Goal: Task Accomplishment & Management: Use online tool/utility

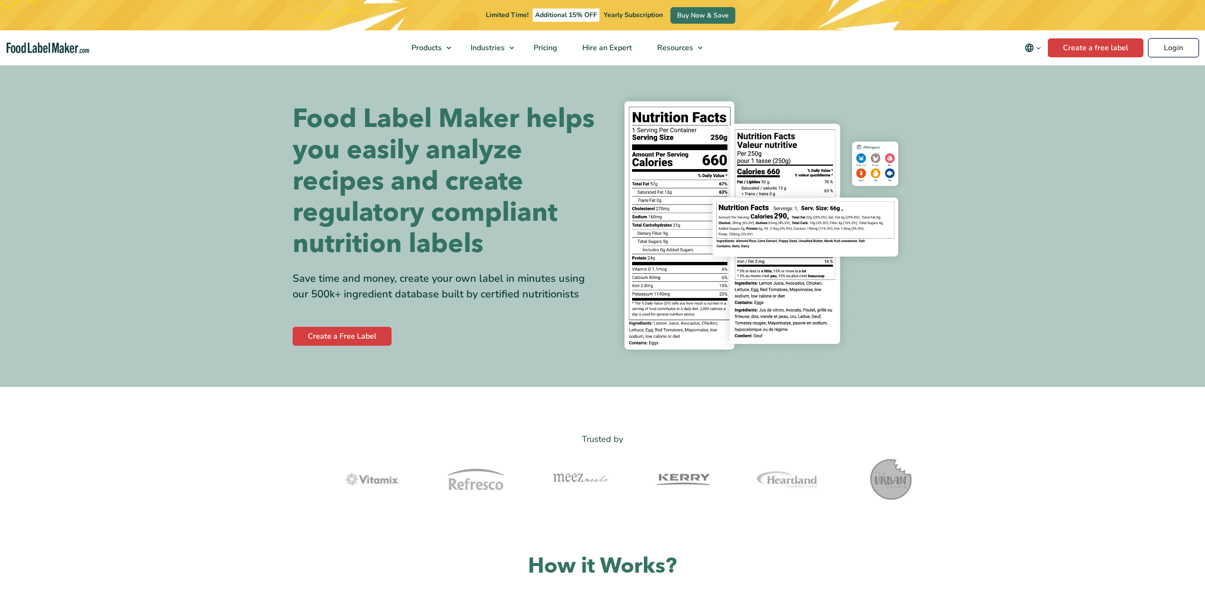
click at [1172, 48] on link "Login" at bounding box center [1173, 47] width 51 height 19
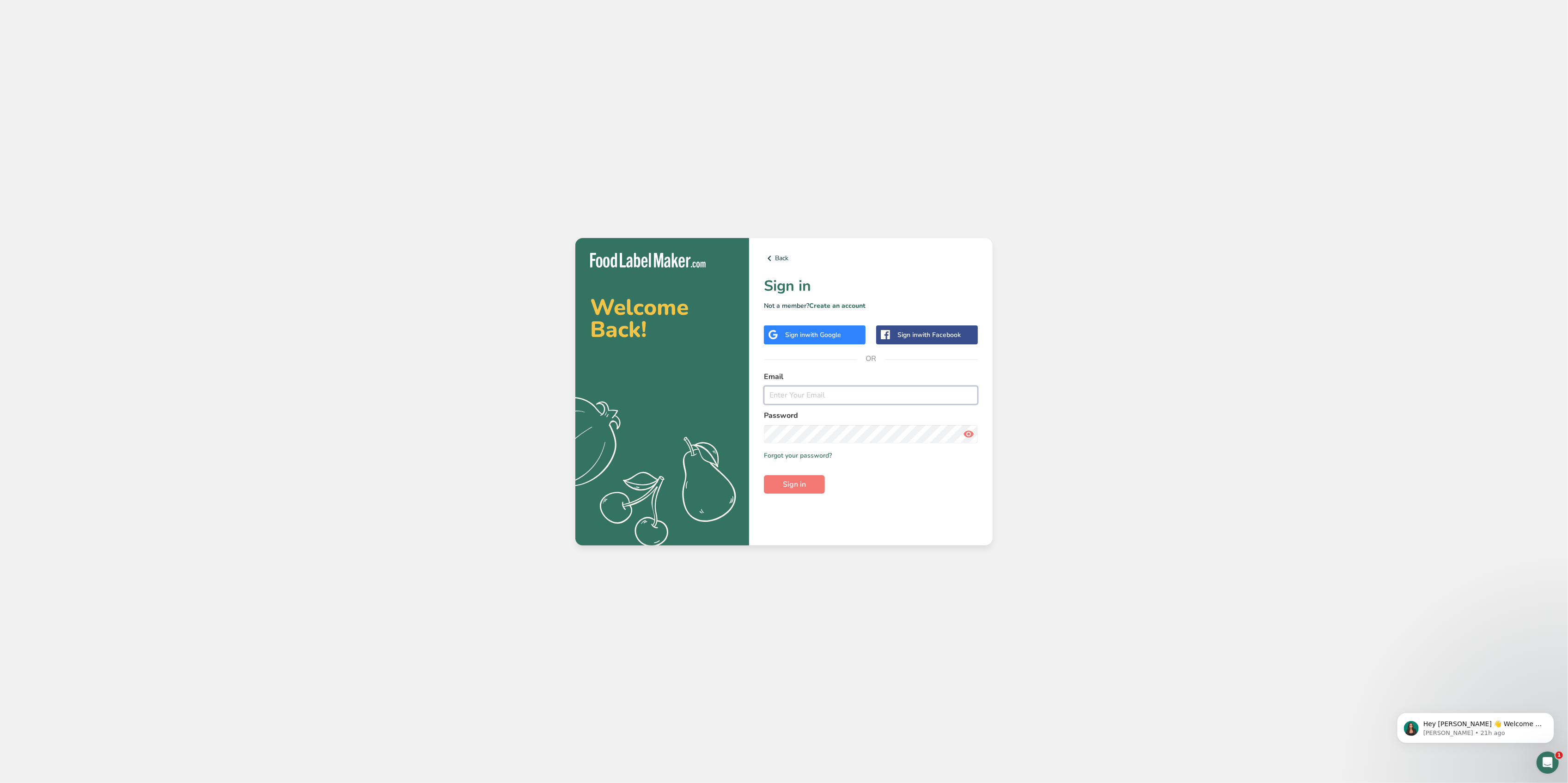
click at [803, 394] on input "email" at bounding box center [871, 394] width 214 height 19
type input "asaver@yahoo.com"
click at [792, 494] on div "Back Sign in Not a member? Create an account Sign in with Google Sign in with F…" at bounding box center [870, 392] width 243 height 308
click at [791, 485] on span "Sign in" at bounding box center [795, 483] width 23 height 11
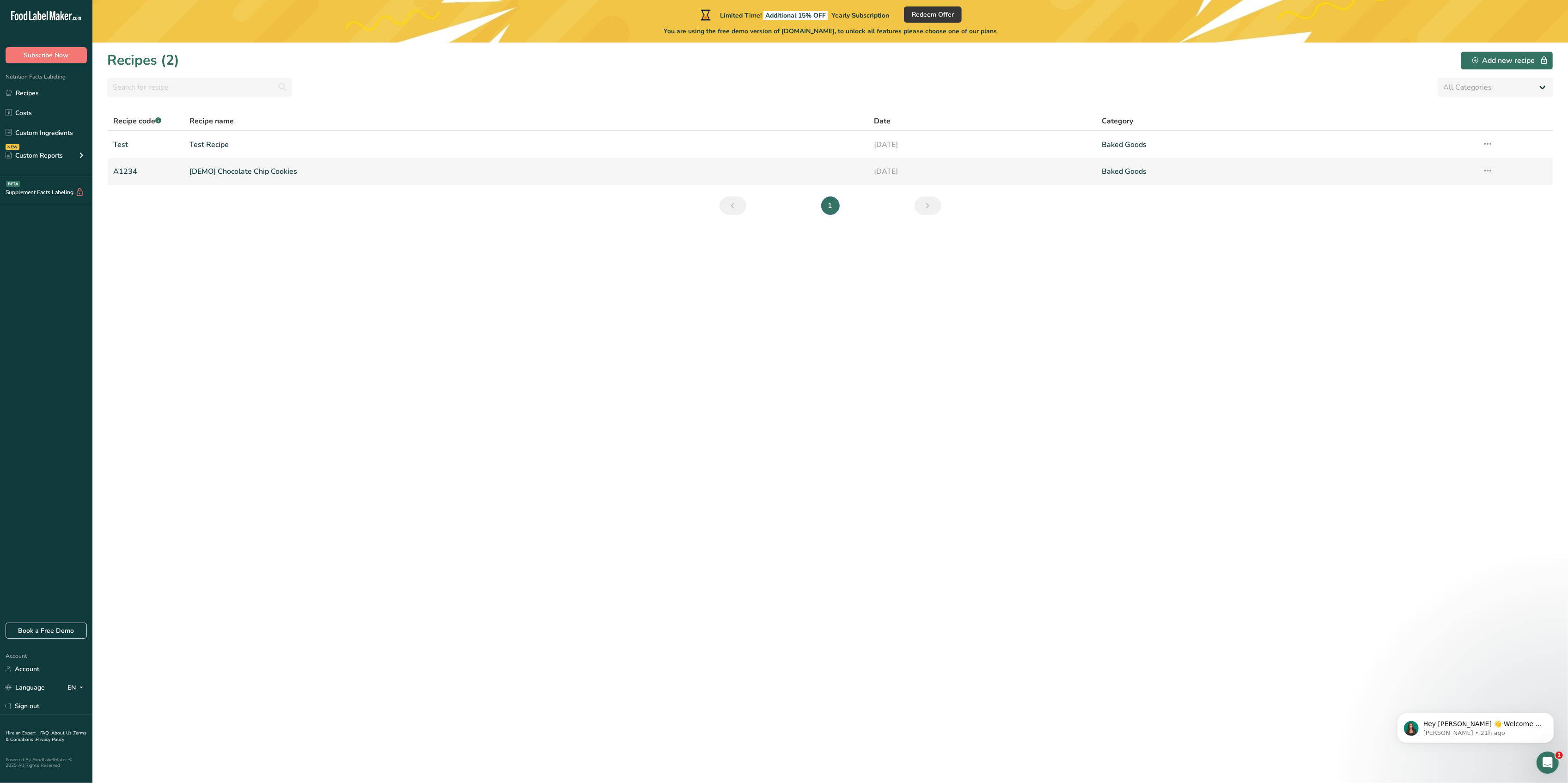
click at [221, 169] on link "[DEMO] Chocolate Chip Cookies" at bounding box center [526, 172] width 674 height 20
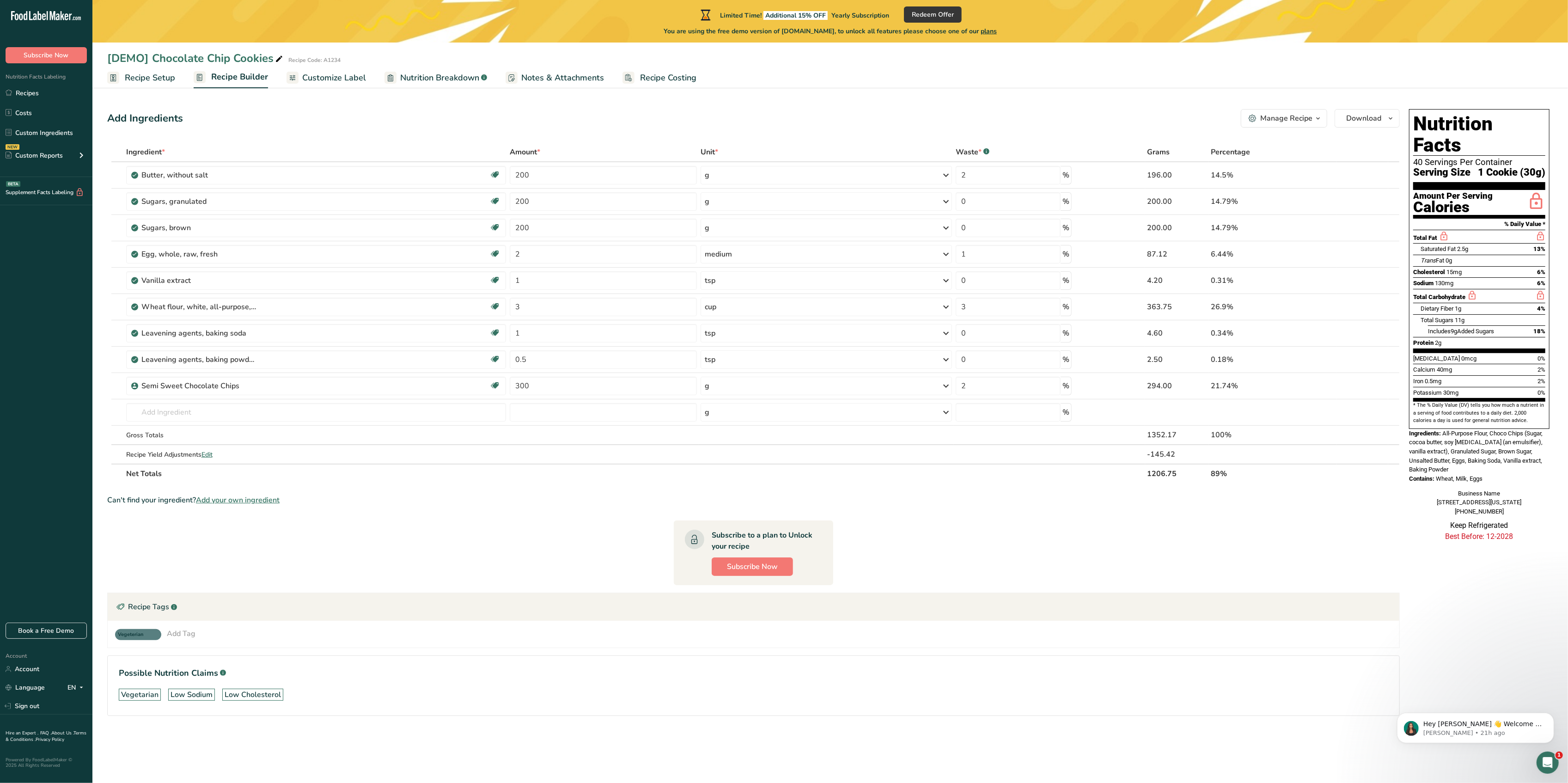
click at [187, 635] on div "Add Tag" at bounding box center [181, 633] width 28 height 11
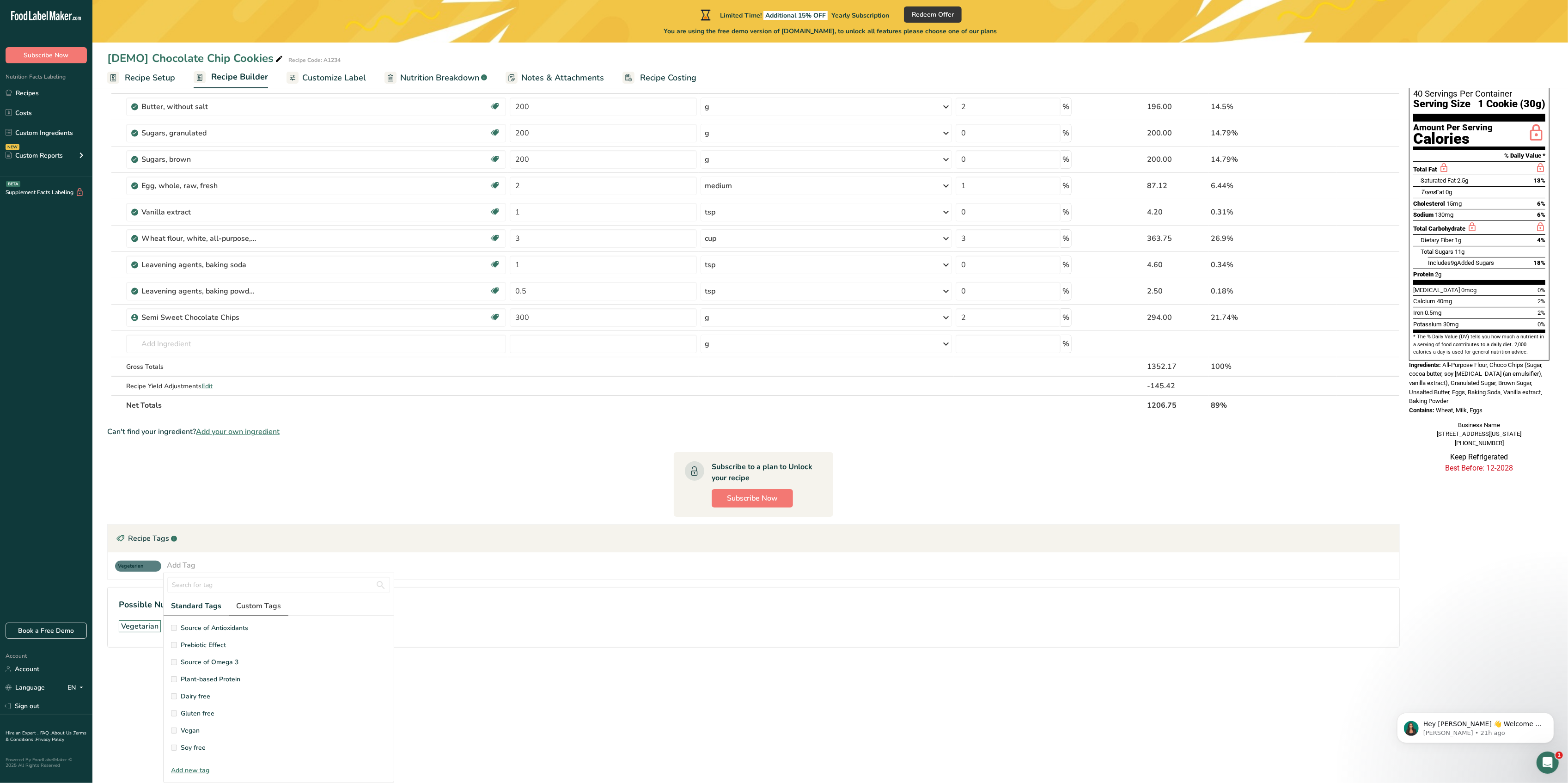
click at [258, 604] on span "Custom Tags" at bounding box center [259, 605] width 45 height 11
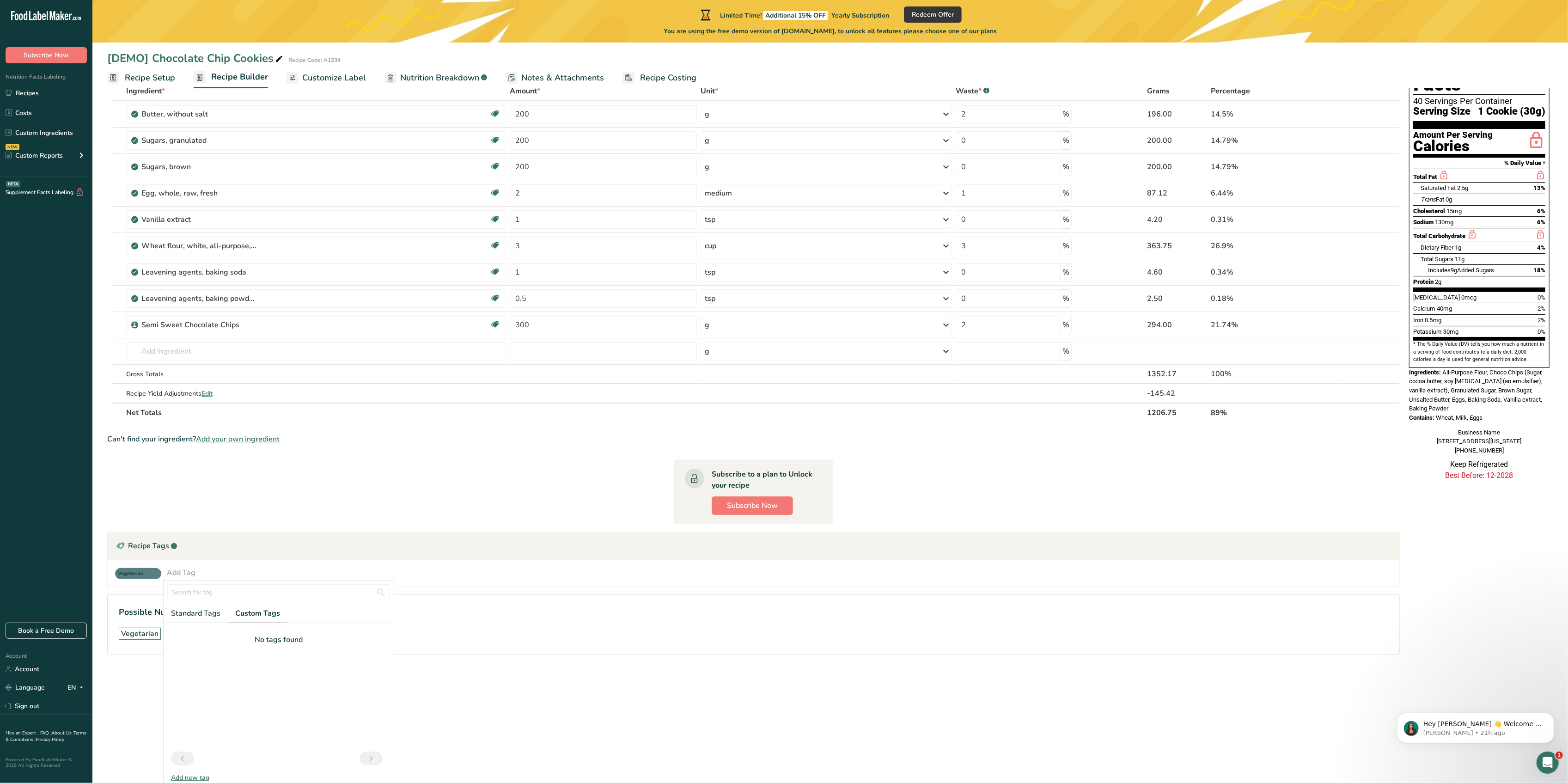
scroll to position [69, 0]
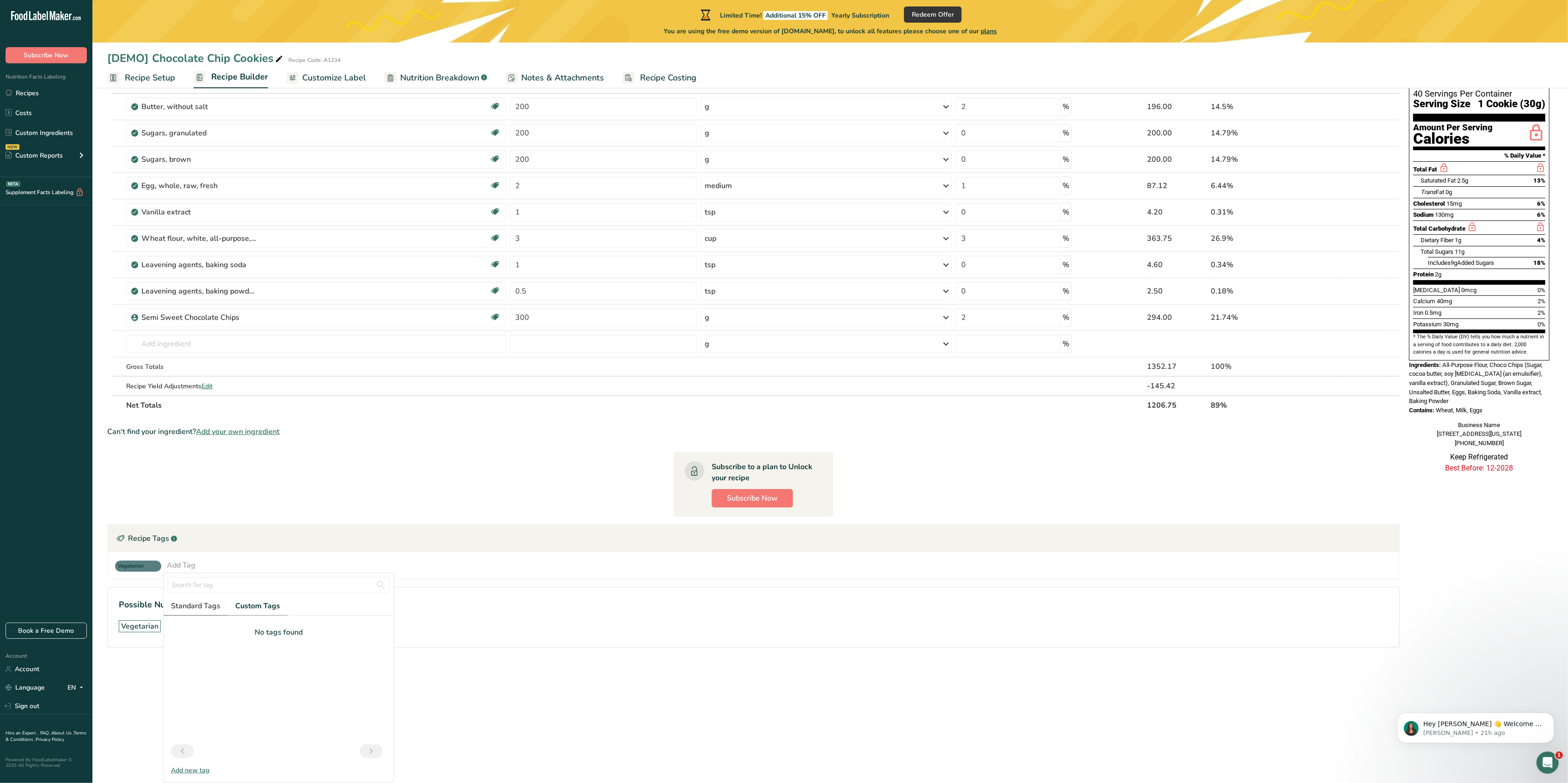
click at [195, 603] on span "Standard Tags" at bounding box center [195, 605] width 50 height 11
click at [535, 479] on section "Ingredient * Amount * Unit * Waste * .a-a{fill:#347362;}.b-a{fill:#fff;} Grams …" at bounding box center [754, 368] width 1293 height 589
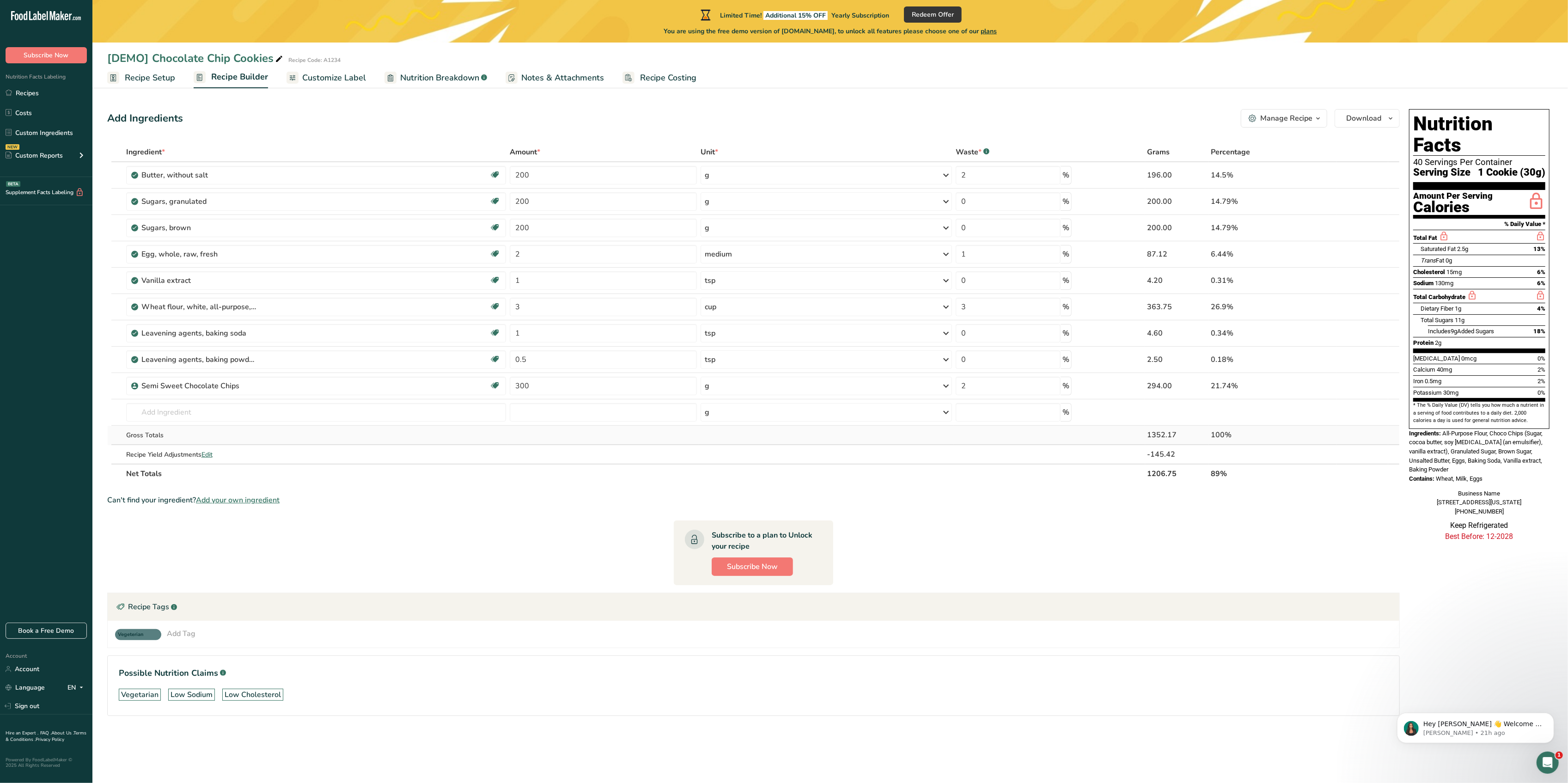
scroll to position [0, 0]
click at [433, 78] on span "Nutrition Breakdown" at bounding box center [439, 77] width 79 height 13
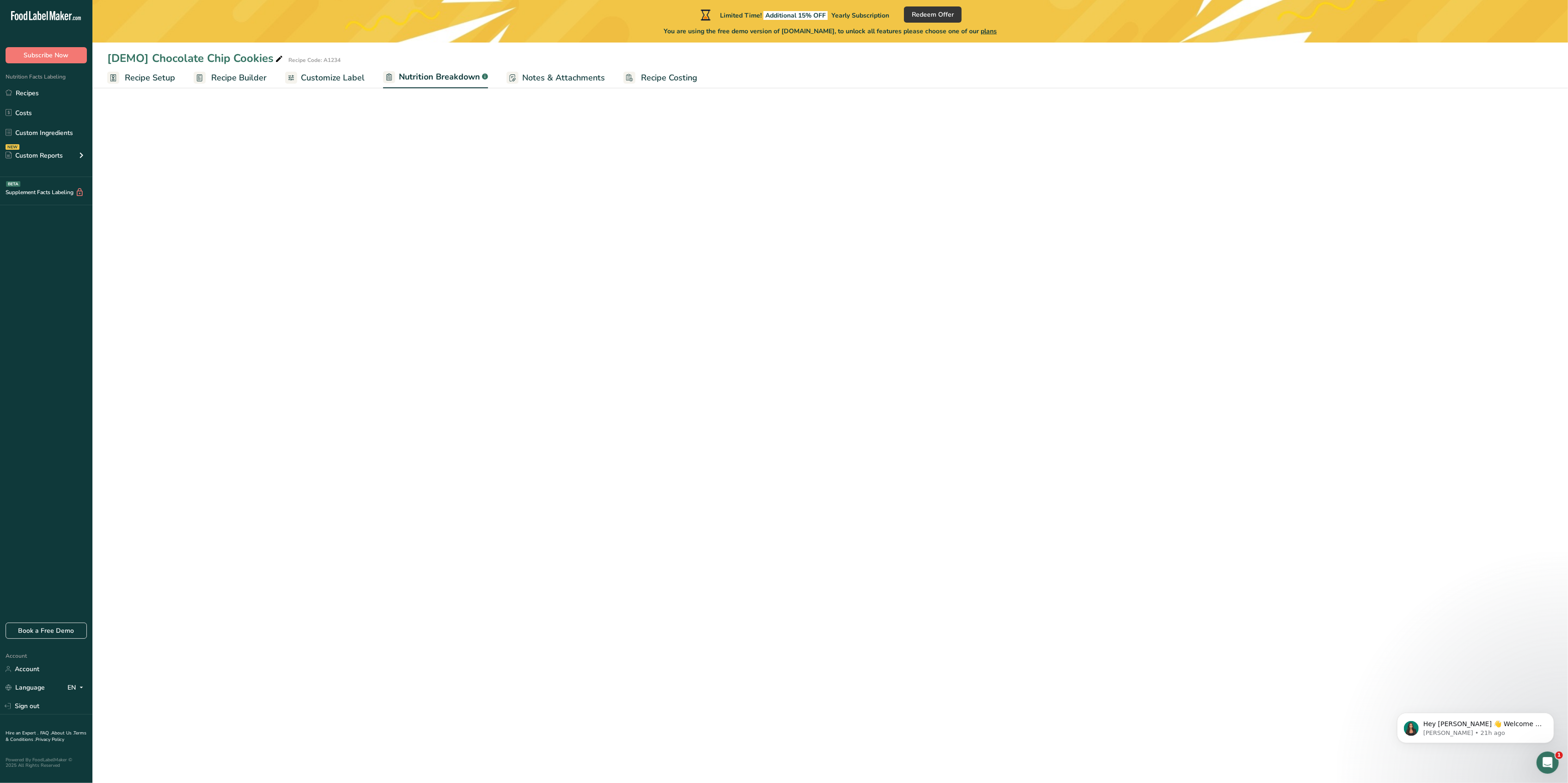
select select "Calories"
click at [208, 74] on link "Recipe Builder" at bounding box center [229, 77] width 73 height 21
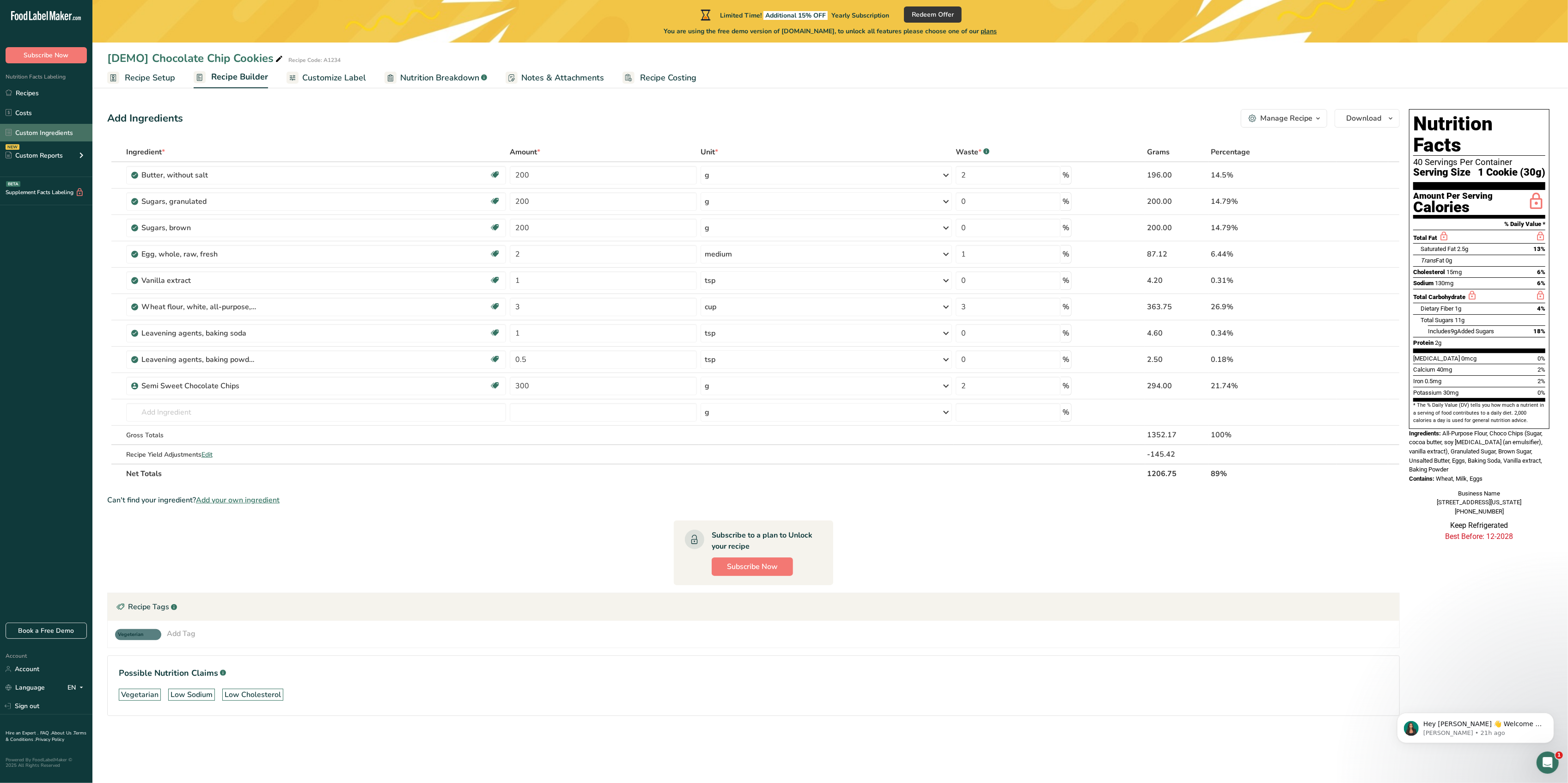
click at [46, 129] on link "Custom Ingredients" at bounding box center [46, 133] width 93 height 18
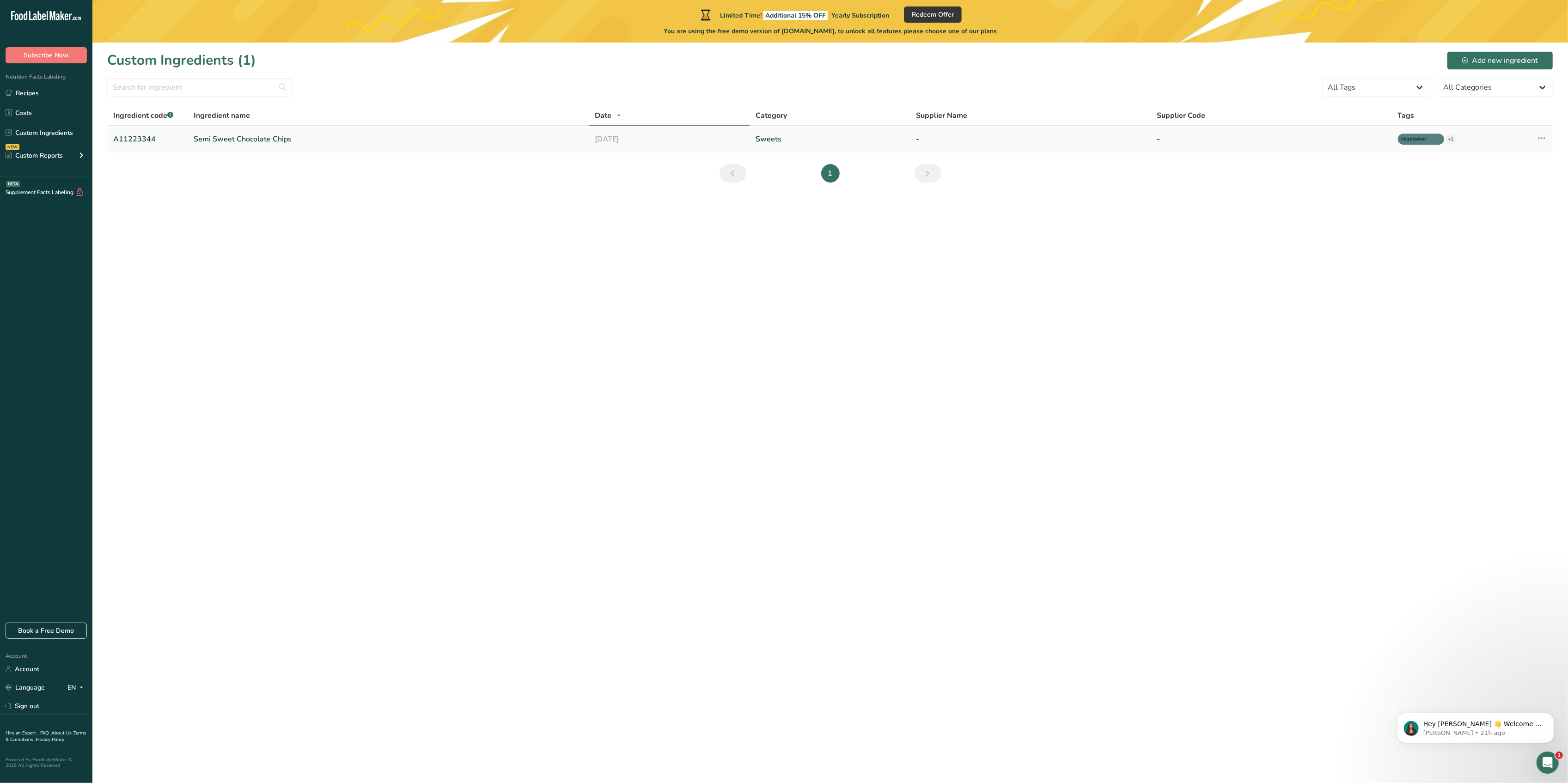
click at [236, 139] on link "Semi Sweet Chocolate Chips" at bounding box center [389, 139] width 391 height 11
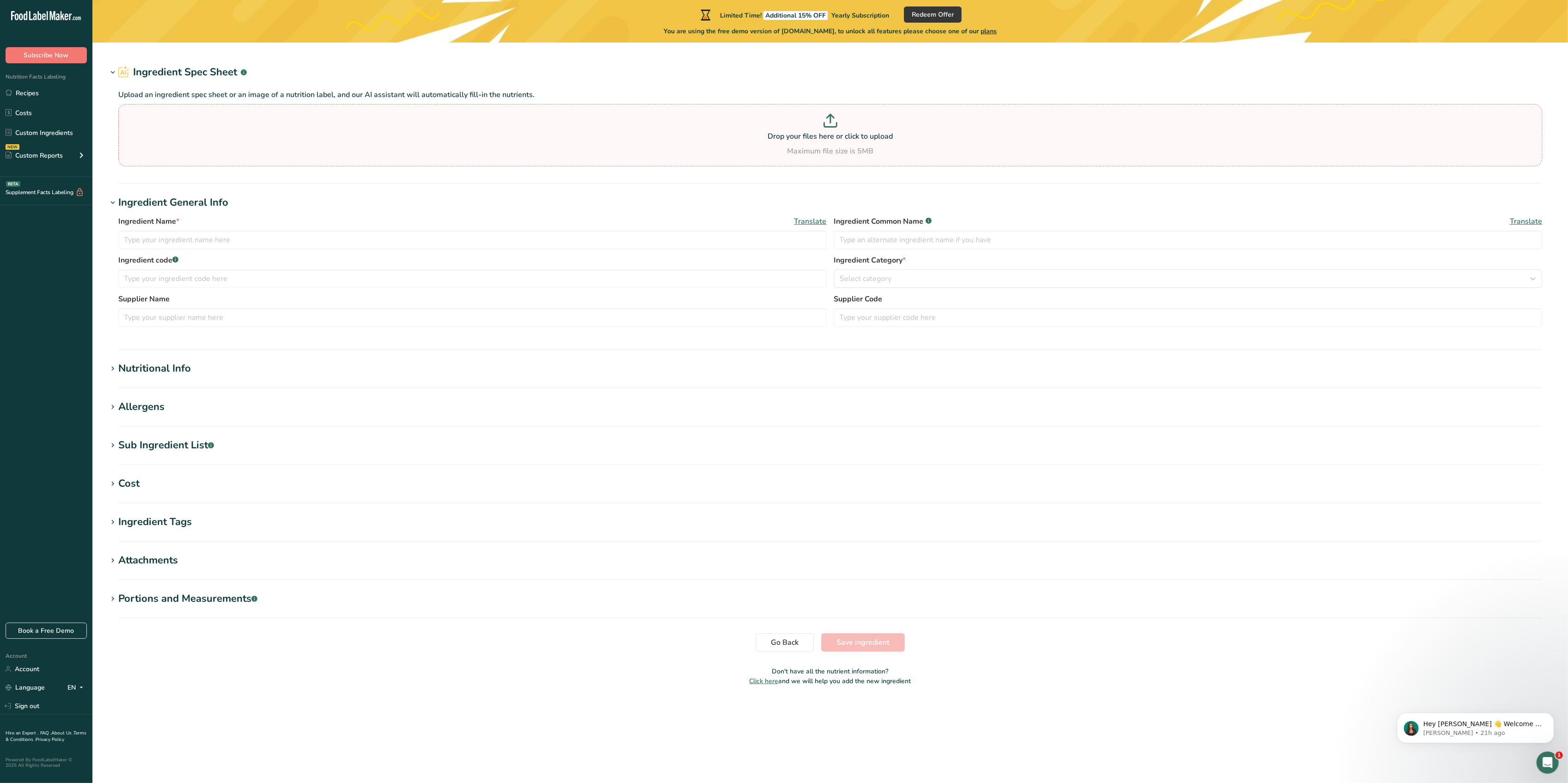
type input "Semi Sweet Chocolate Chips"
type input "Choco Chips"
type input "A11223344"
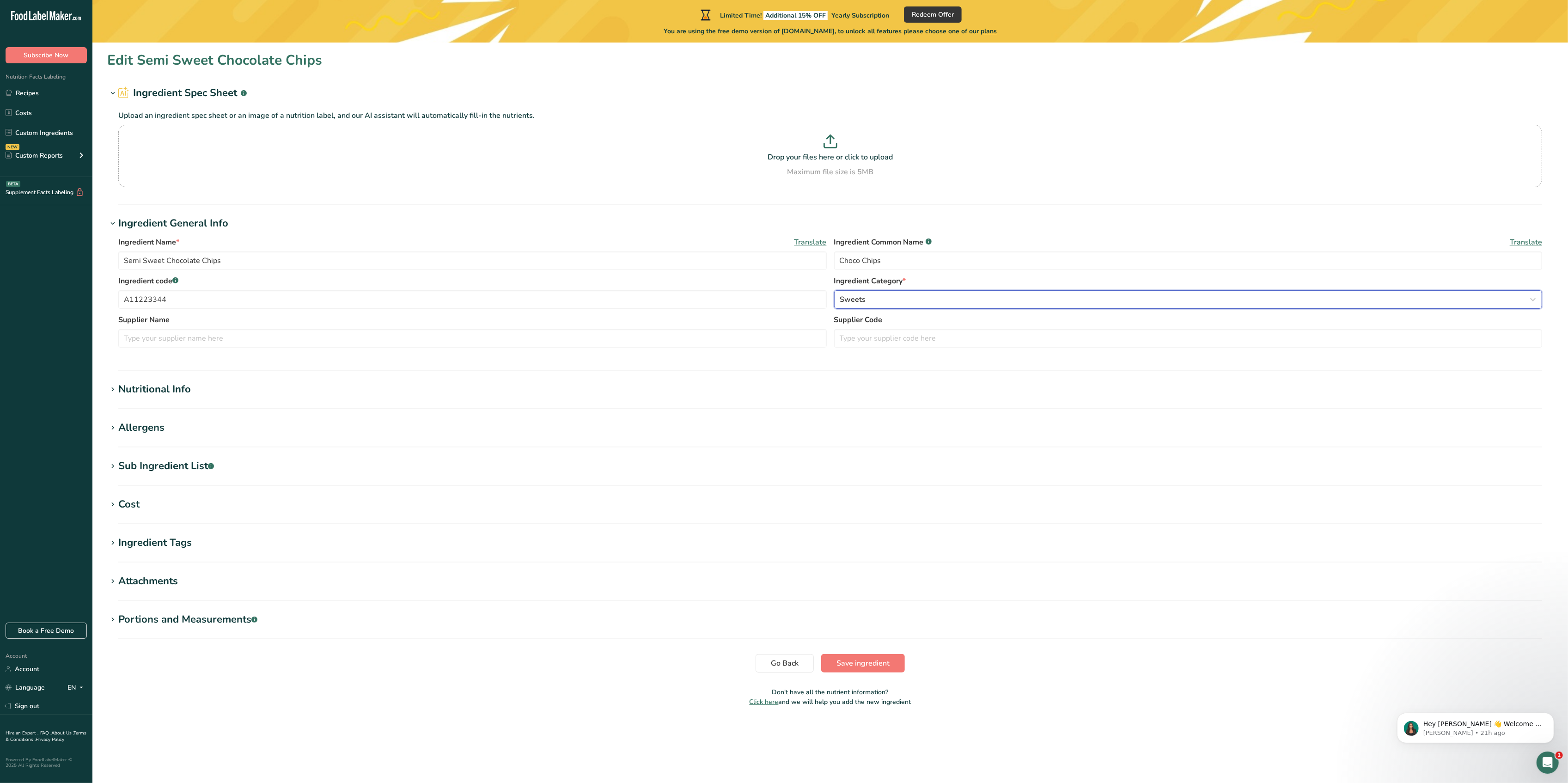
click at [915, 300] on div "Sweets" at bounding box center [1186, 299] width 691 height 11
click at [587, 556] on section "Ingredient Tags Vegetarian x Halal x Standard Tags Custom Tags Source of Antiox…" at bounding box center [830, 549] width 1446 height 27
click at [35, 114] on link "Costs" at bounding box center [46, 113] width 93 height 18
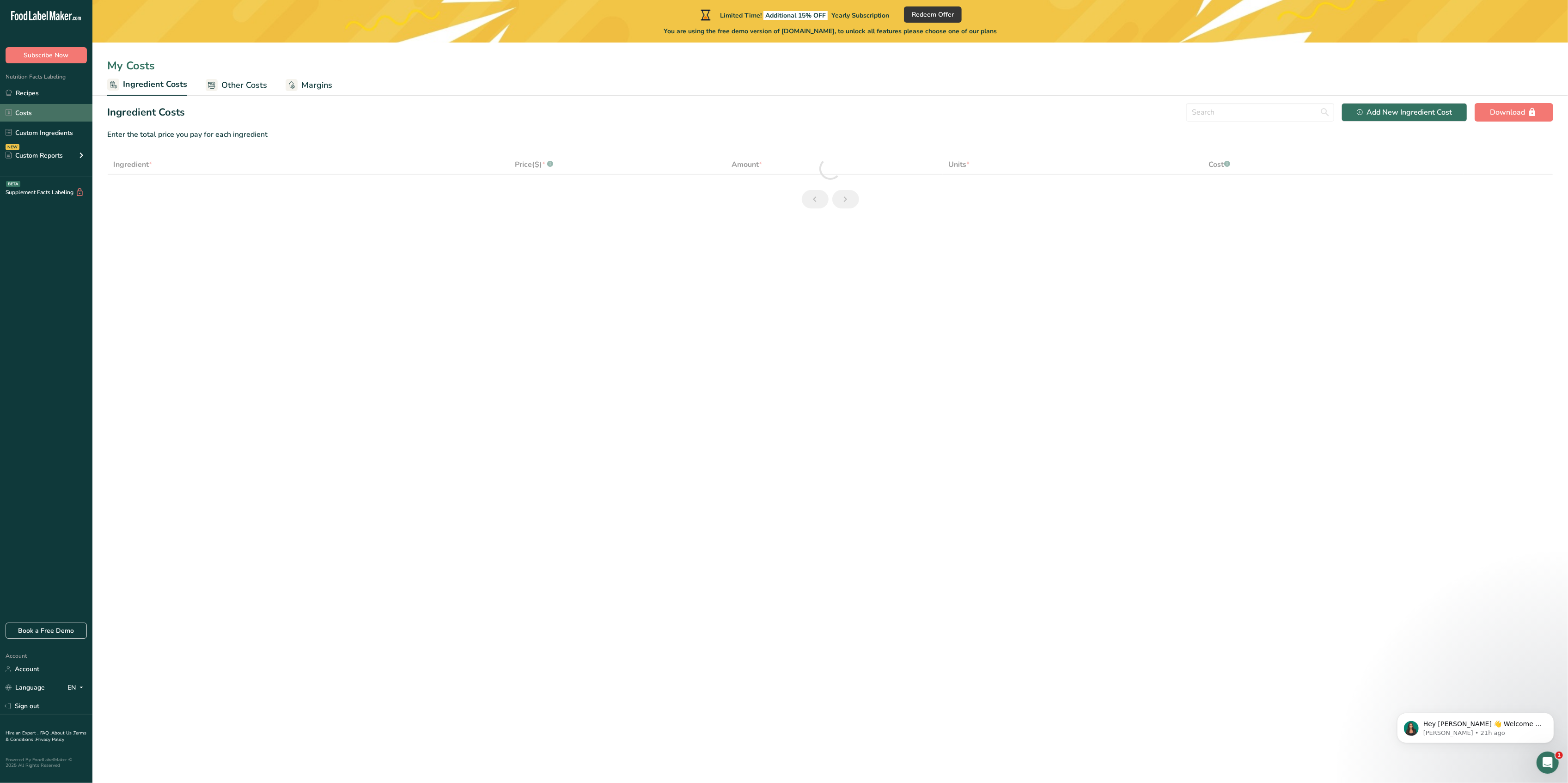
select select "1"
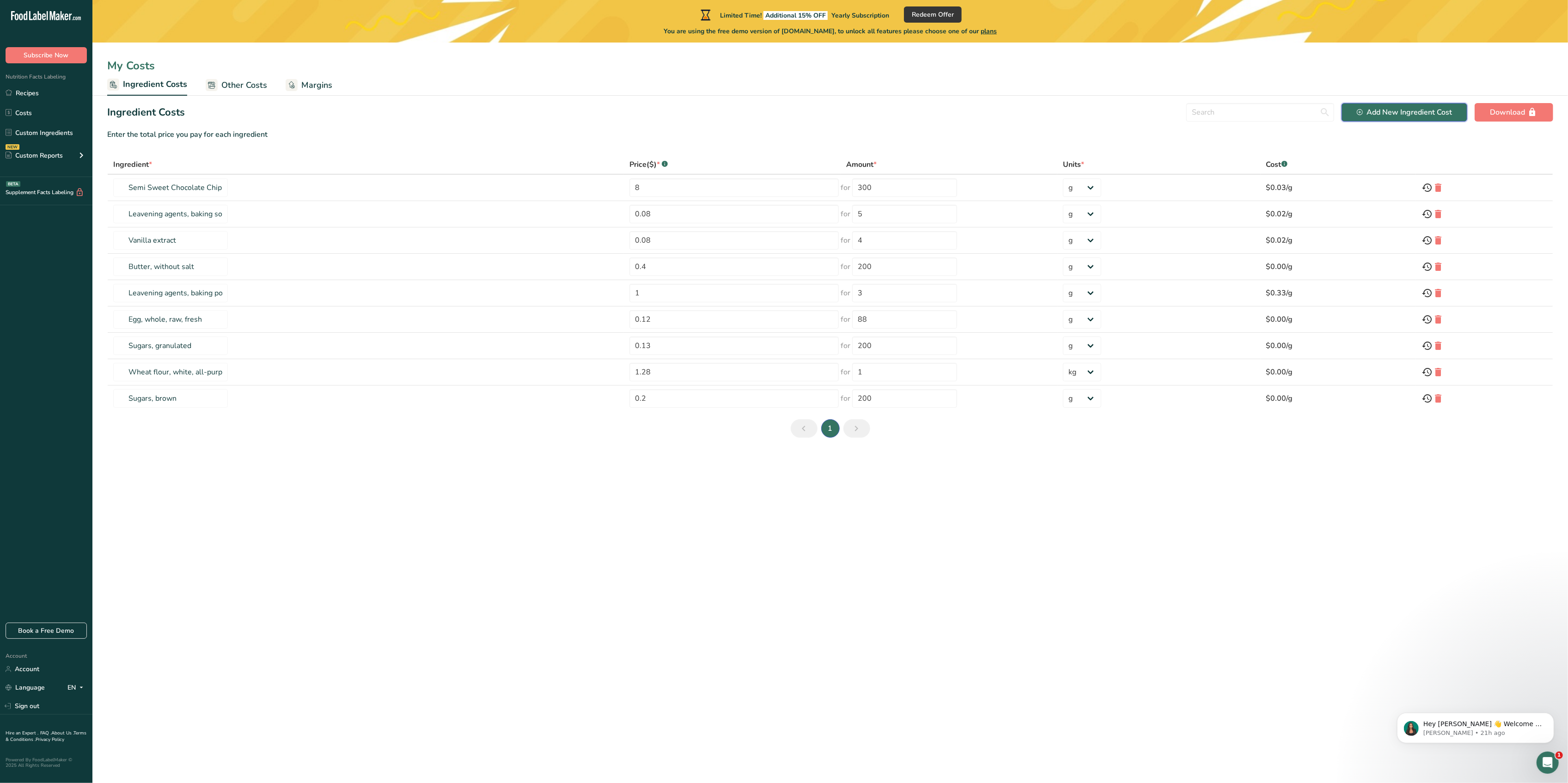
click at [1378, 119] on button "Add New Ingredient Cost" at bounding box center [1404, 112] width 126 height 19
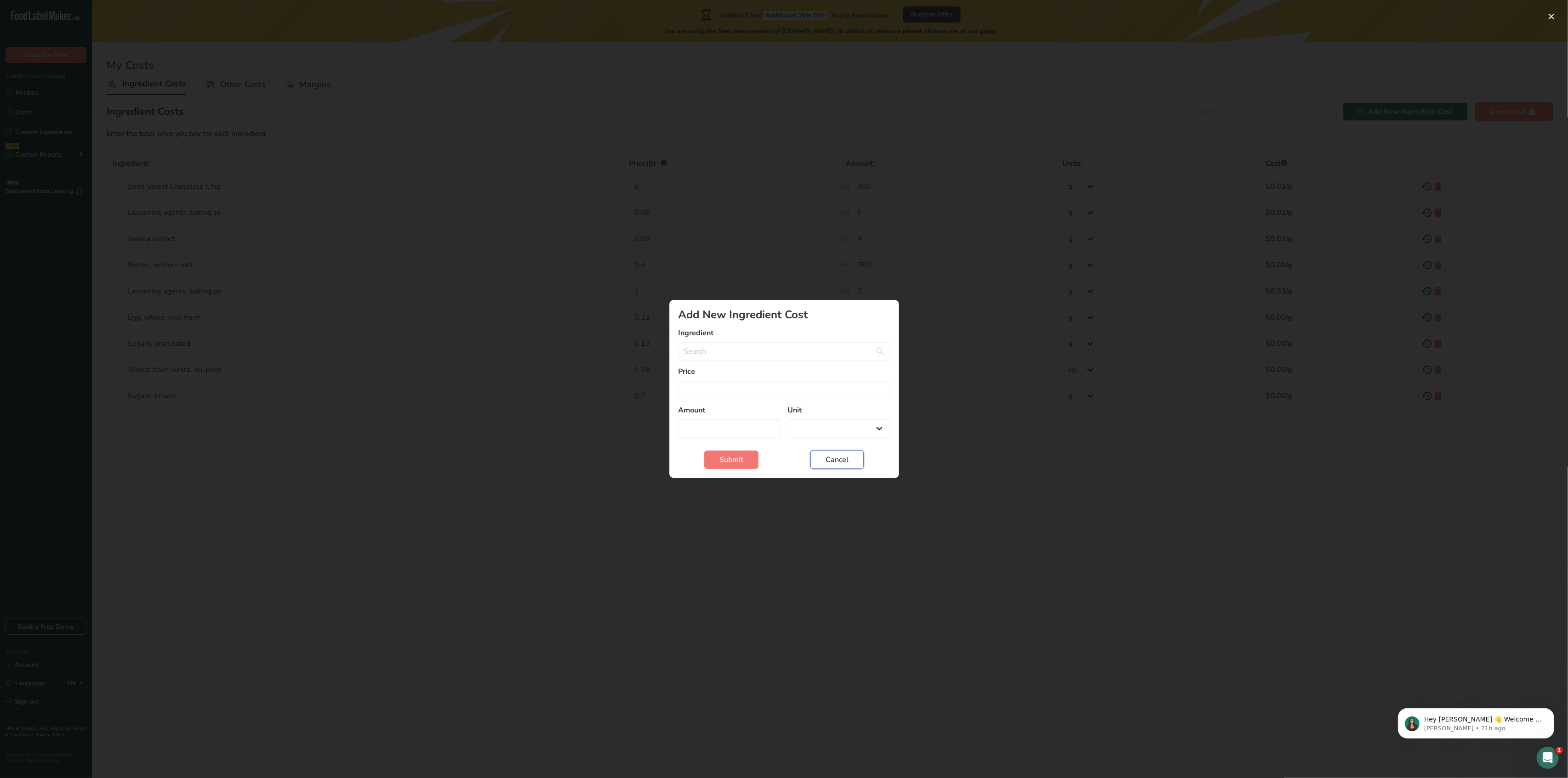
click at [834, 467] on button "Cancel" at bounding box center [836, 459] width 53 height 18
select select "Add New Ingredient Cost Modal"
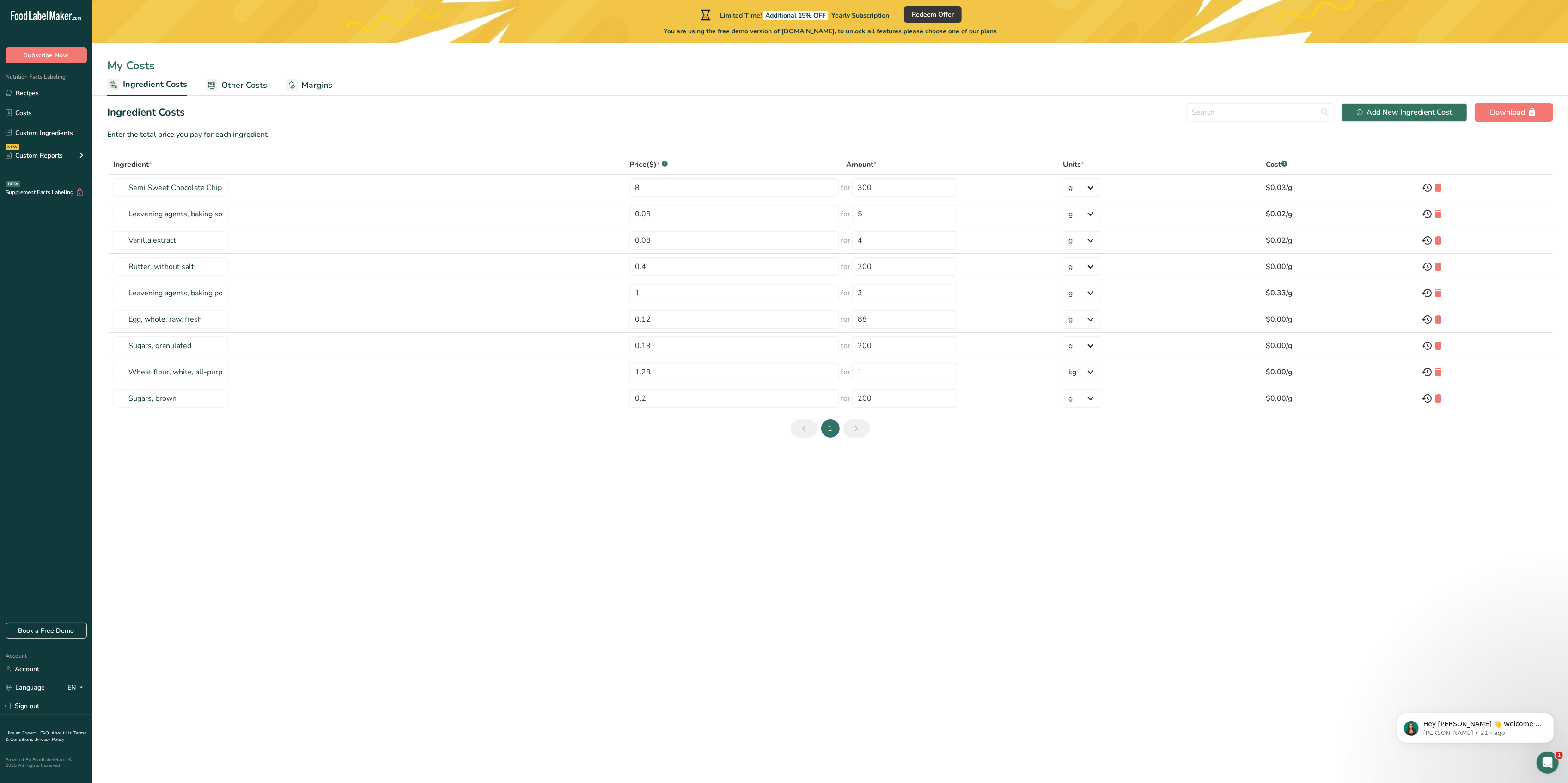
click at [858, 434] on icon "Next page" at bounding box center [856, 428] width 11 height 17
click at [791, 437] on nav "1" at bounding box center [830, 428] width 83 height 19
